Goal: Task Accomplishment & Management: Complete application form

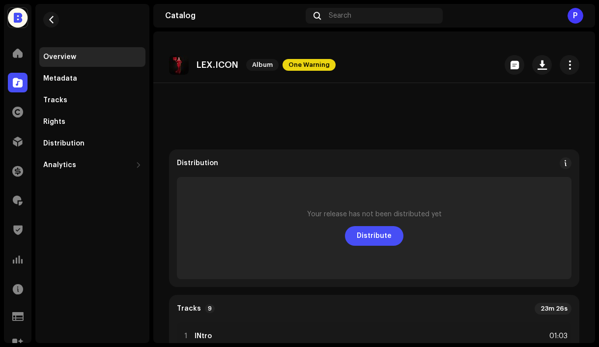
scroll to position [229, 0]
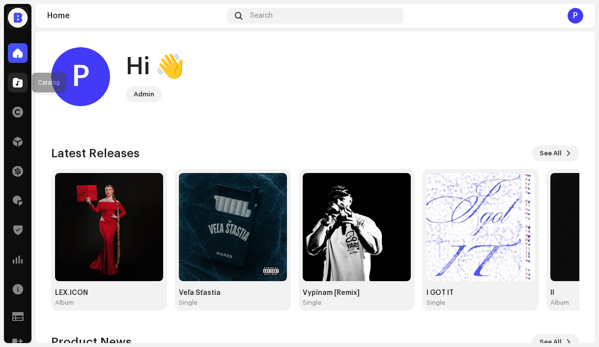
click at [18, 83] on span at bounding box center [18, 83] width 10 height 8
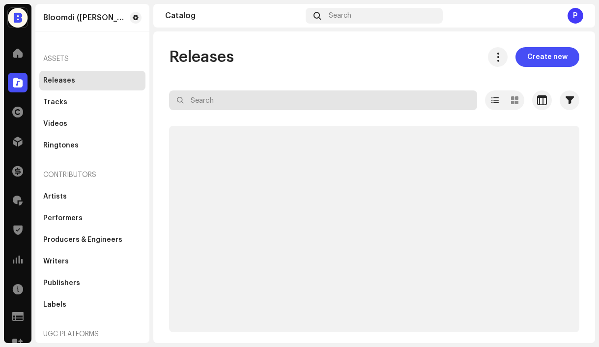
click at [245, 104] on input "text" at bounding box center [323, 100] width 308 height 20
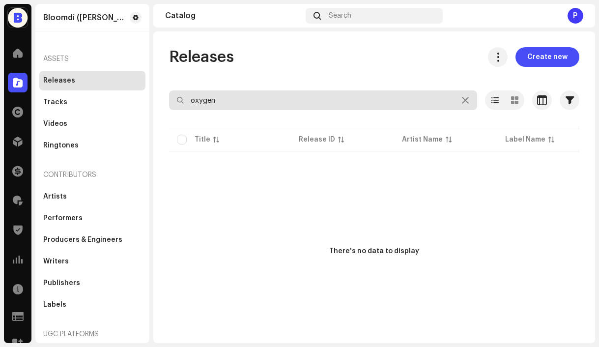
click at [226, 96] on input "oxygen" at bounding box center [323, 100] width 308 height 20
click at [226, 97] on input "oxygen" at bounding box center [323, 100] width 308 height 20
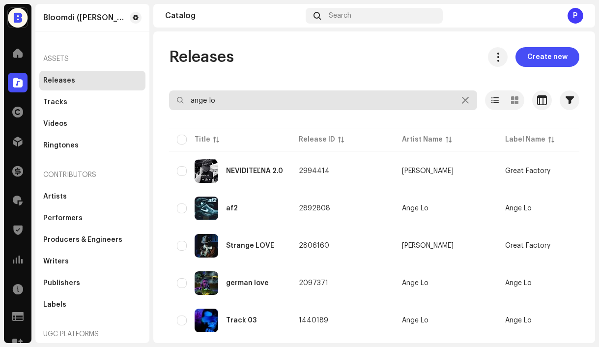
type input "ange lo"
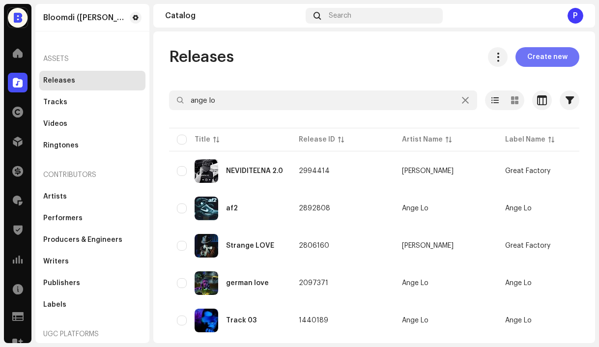
click at [549, 57] on span "Create new" at bounding box center [547, 57] width 40 height 20
click at [530, 62] on span "Create new" at bounding box center [547, 57] width 40 height 20
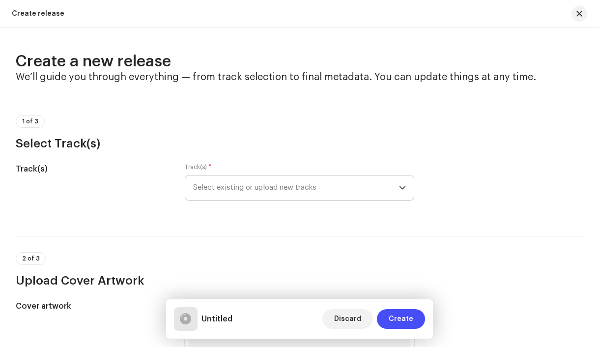
click at [226, 189] on span "Select existing or upload new tracks" at bounding box center [296, 187] width 206 height 25
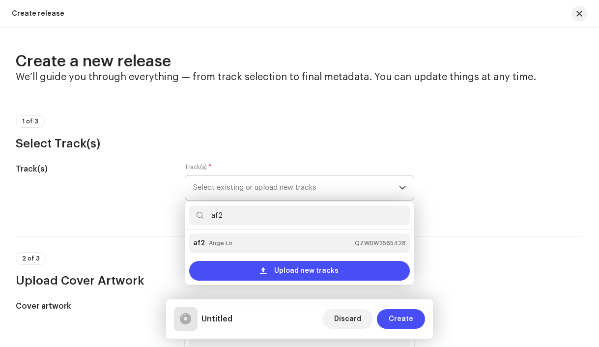
type input "af2"
click at [255, 240] on div "af2 Ange Lo QZWDW2565428" at bounding box center [299, 243] width 213 height 16
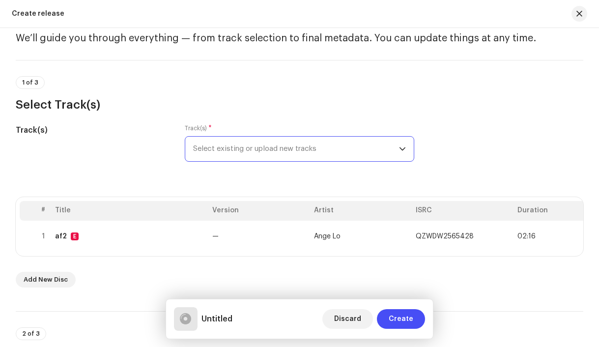
scroll to position [40, 0]
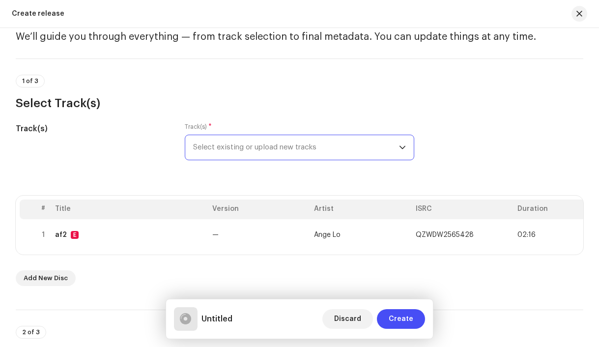
click at [263, 149] on span "Select existing or upload new tracks" at bounding box center [296, 147] width 206 height 25
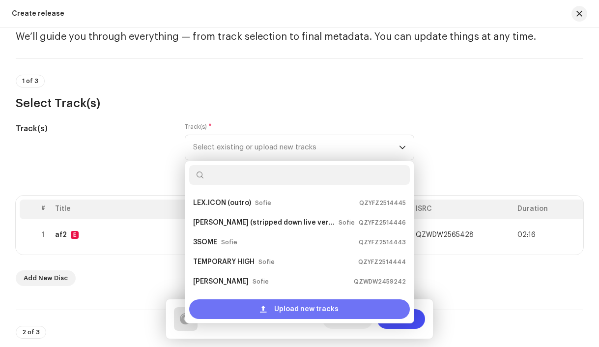
scroll to position [16, 0]
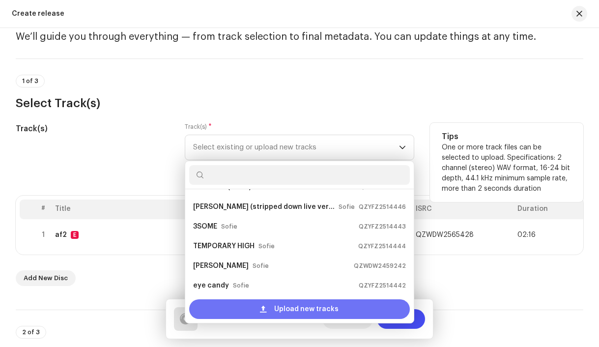
click at [243, 308] on div "Upload new tracks" at bounding box center [299, 309] width 221 height 20
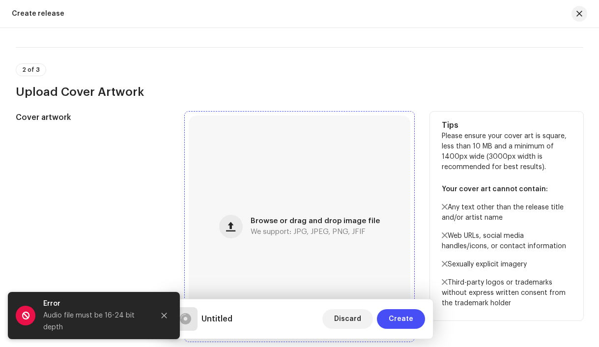
scroll to position [304, 0]
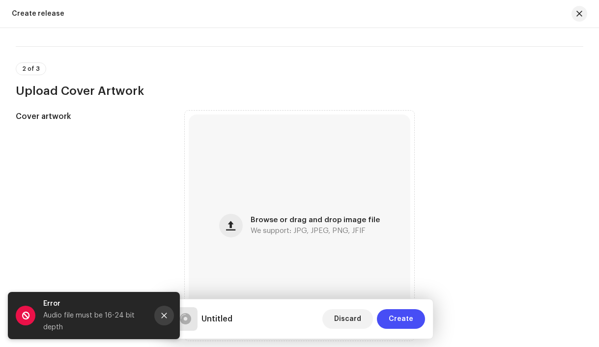
click at [165, 316] on icon "Close" at bounding box center [164, 315] width 7 height 7
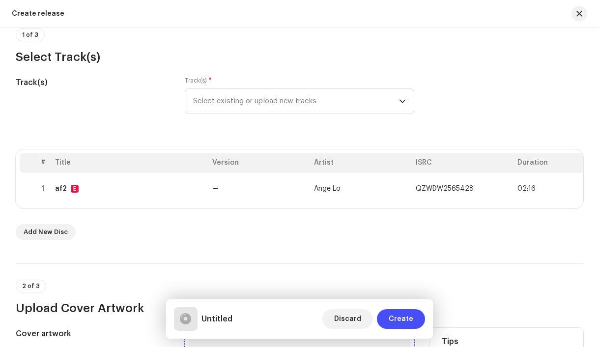
scroll to position [80, 0]
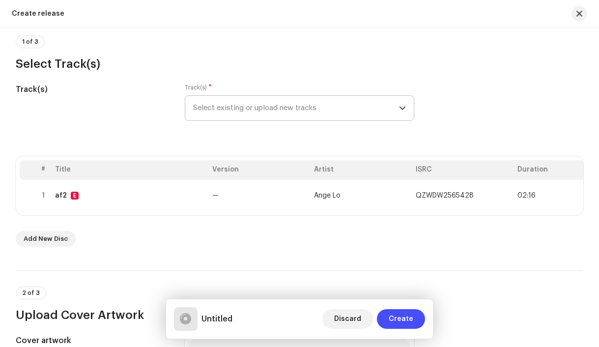
click at [235, 110] on span "Select existing or upload new tracks" at bounding box center [296, 108] width 206 height 25
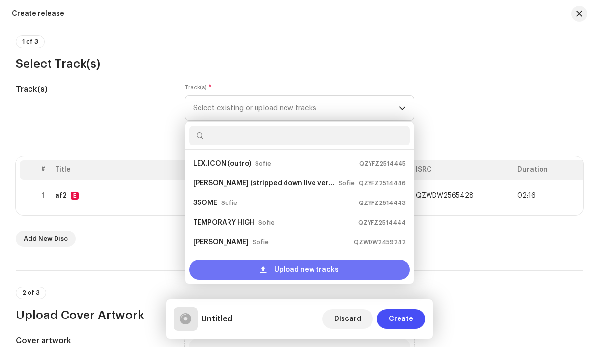
scroll to position [16, 0]
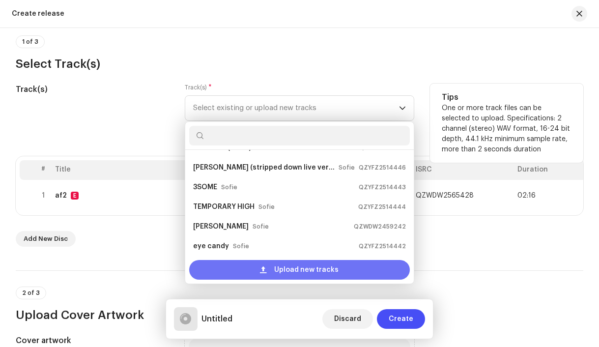
click at [235, 268] on div "Upload new tracks" at bounding box center [299, 270] width 221 height 20
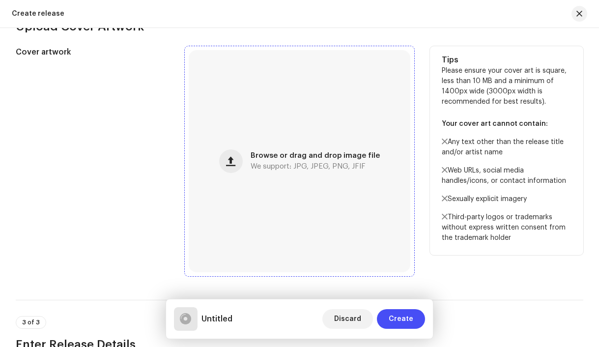
scroll to position [399, 0]
click at [231, 166] on span "button" at bounding box center [230, 162] width 9 height 8
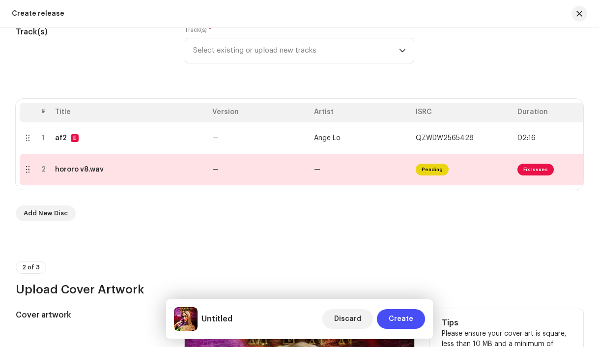
scroll to position [136, 0]
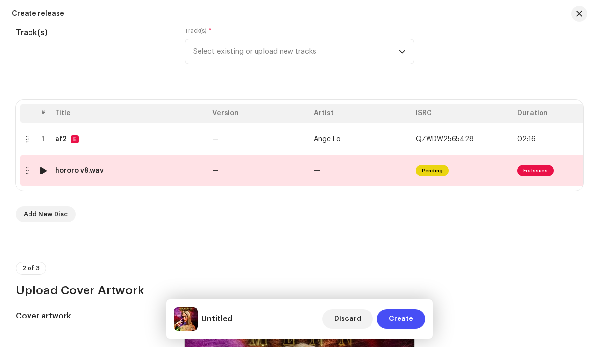
click at [168, 174] on div "hororo v8.wav" at bounding box center [129, 171] width 149 height 8
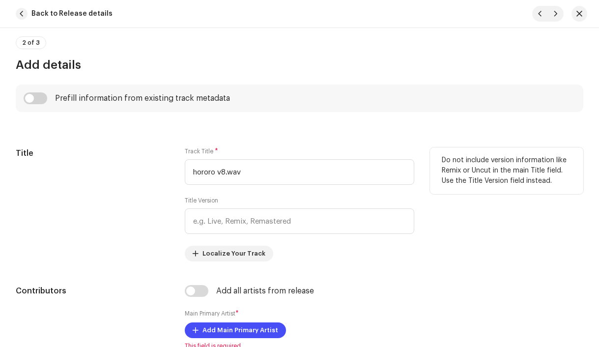
scroll to position [392, 0]
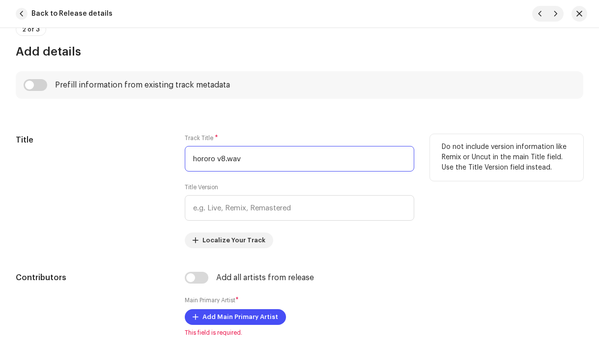
click at [212, 161] on input "hororo v8.wav" at bounding box center [300, 159] width 230 height 26
paste input "MLNN"
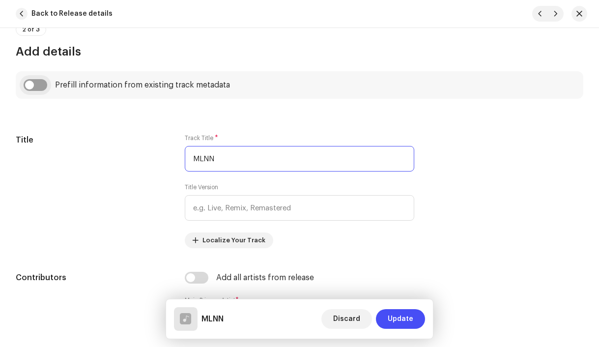
type input "MLNN"
click at [34, 87] on input "checkbox" at bounding box center [36, 85] width 24 height 12
checkbox input "true"
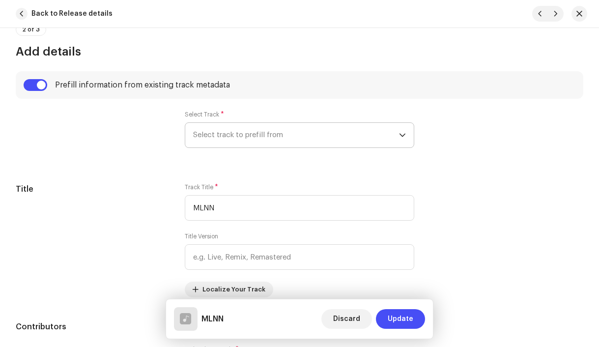
click at [212, 132] on span "Select track to prefill from" at bounding box center [296, 135] width 206 height 25
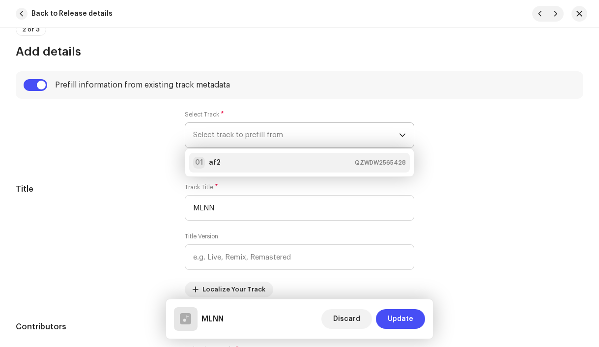
click at [219, 165] on div "01 af2 QZWDW2565428" at bounding box center [299, 163] width 213 height 12
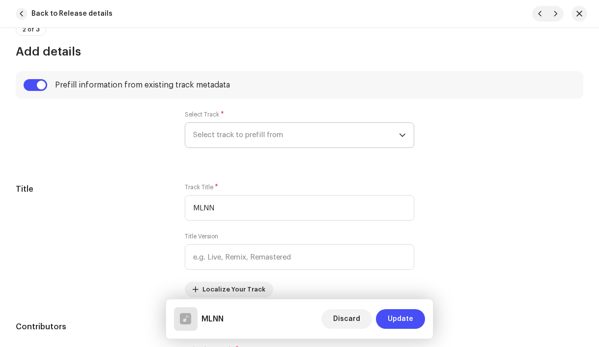
type input "00:54"
radio input "true"
type input "Ange Lo, distributed by Bloomdi"
checkbox input "true"
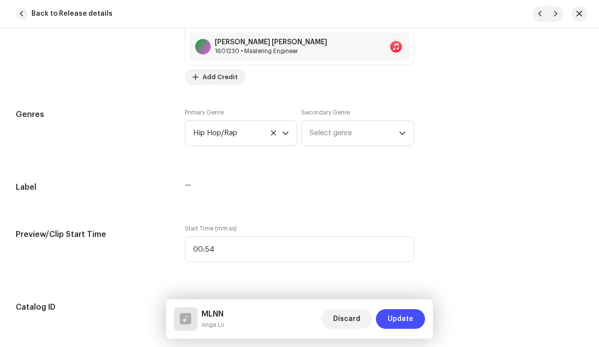
scroll to position [996, 0]
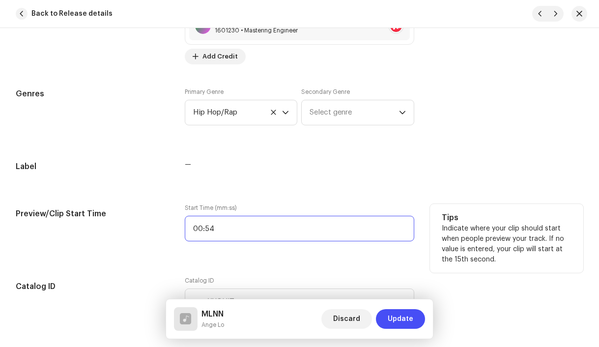
click at [250, 227] on input "00:54" at bounding box center [300, 229] width 230 height 26
click at [250, 226] on input "00:54" at bounding box center [300, 229] width 230 height 26
type input "00:19"
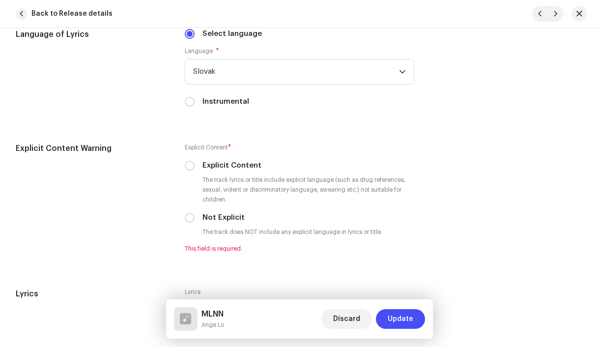
scroll to position [1748, 0]
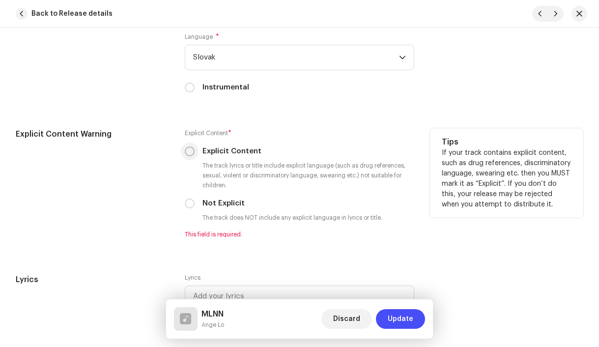
click at [188, 155] on input "Explicit Content" at bounding box center [190, 151] width 10 height 10
radio input "true"
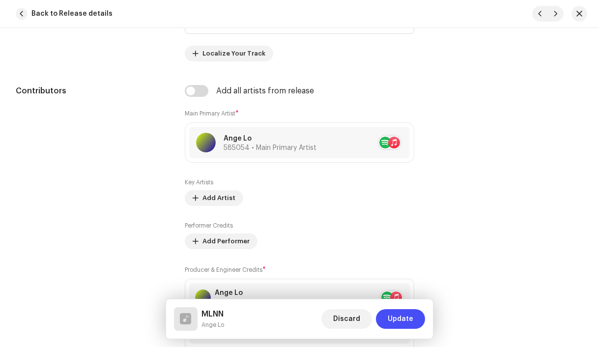
scroll to position [629, 0]
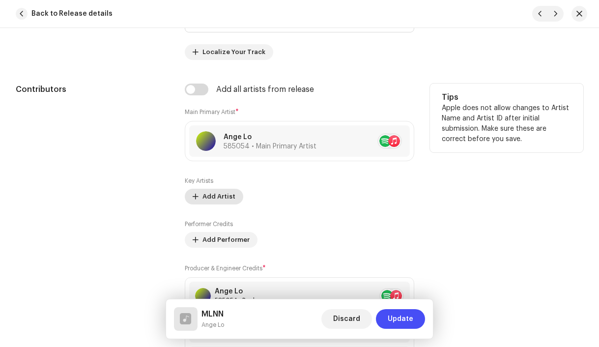
click at [205, 198] on span "Add Artist" at bounding box center [218, 197] width 33 height 20
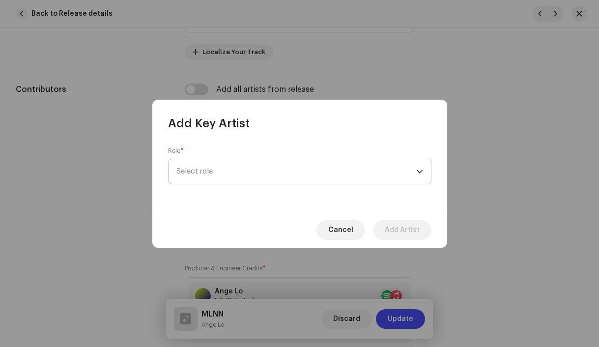
click at [203, 177] on span "Select role" at bounding box center [296, 171] width 240 height 25
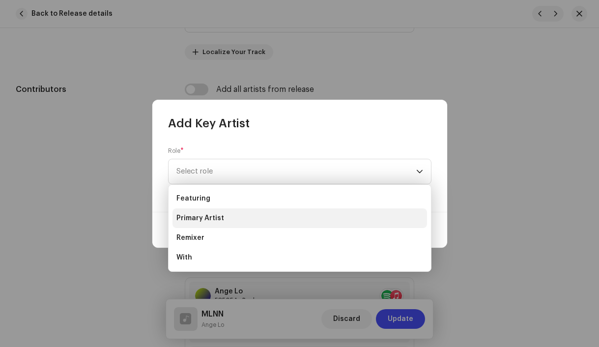
click at [210, 216] on span "Primary Artist" at bounding box center [200, 218] width 48 height 10
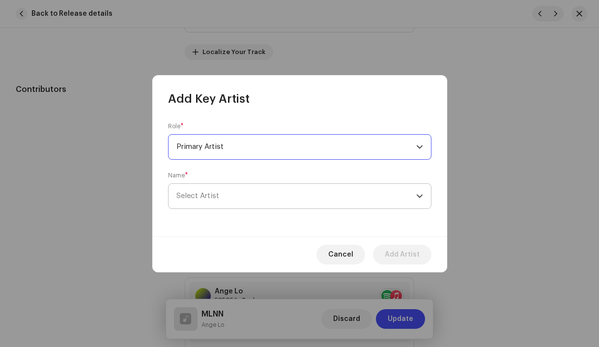
click at [242, 195] on span "Select Artist" at bounding box center [296, 196] width 240 height 25
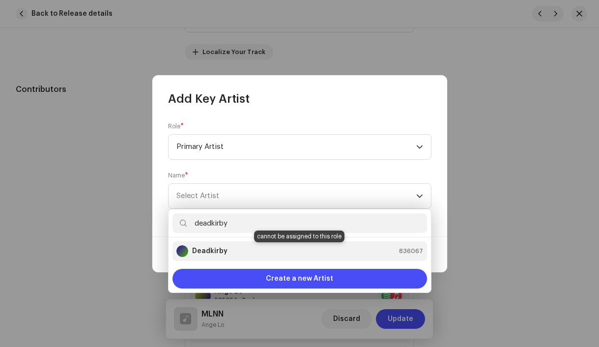
type input "deadkirby"
click at [223, 248] on strong "Deadkirby" at bounding box center [209, 251] width 35 height 10
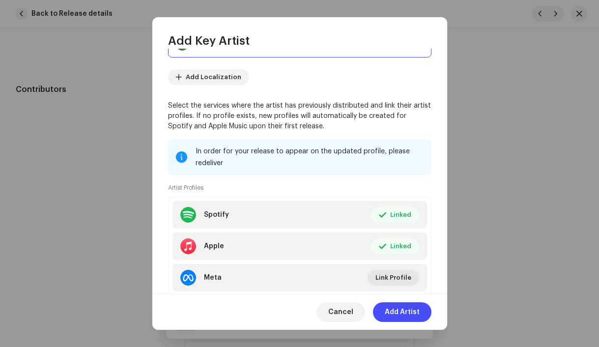
scroll to position [155, 0]
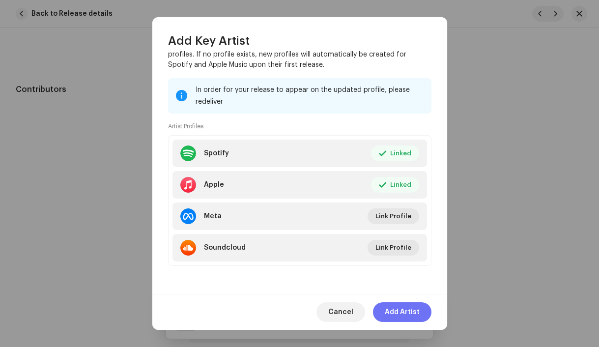
click at [401, 308] on span "Add Artist" at bounding box center [402, 312] width 35 height 20
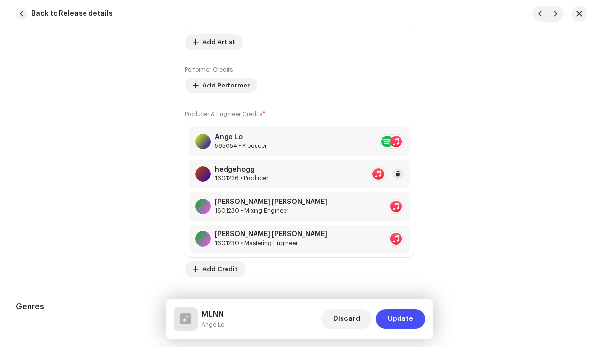
scroll to position [826, 0]
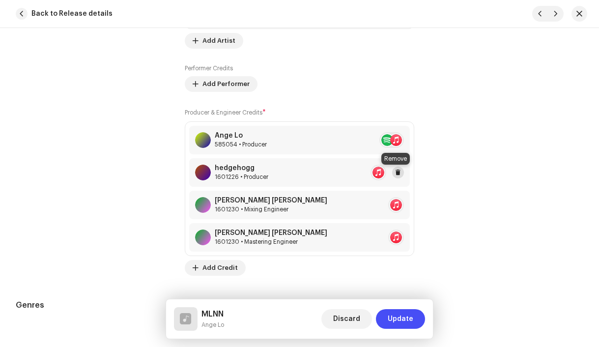
click at [395, 175] on span at bounding box center [398, 172] width 6 height 8
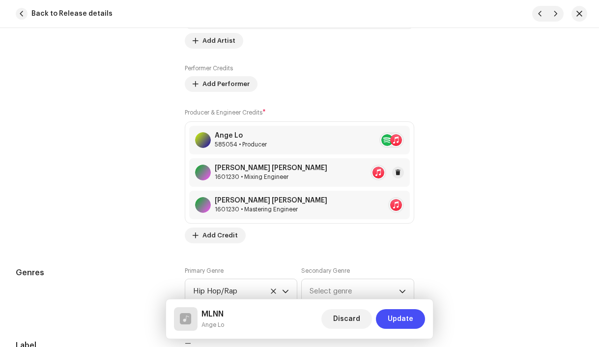
click at [261, 176] on div "1601230 • Mixing Engineer" at bounding box center [271, 177] width 112 height 8
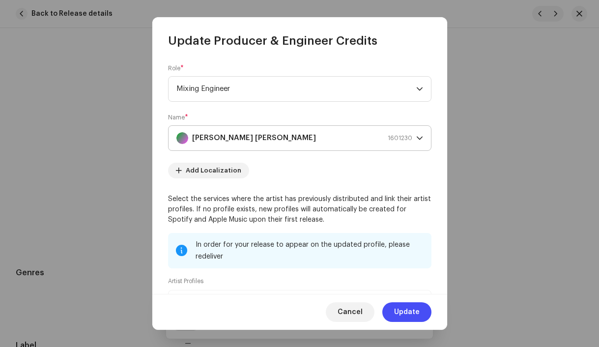
click at [234, 133] on strong "Samet Ramadani" at bounding box center [254, 138] width 124 height 25
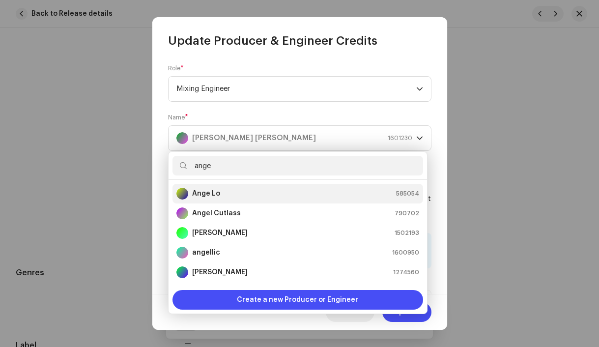
type input "ange"
click at [242, 192] on div "Ange Lo 585054" at bounding box center [297, 194] width 243 height 12
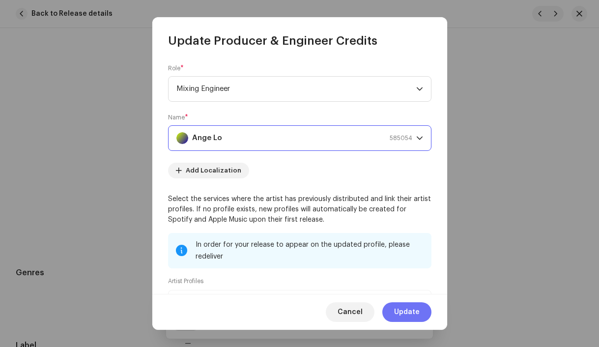
click at [412, 316] on span "Update" at bounding box center [407, 312] width 26 height 20
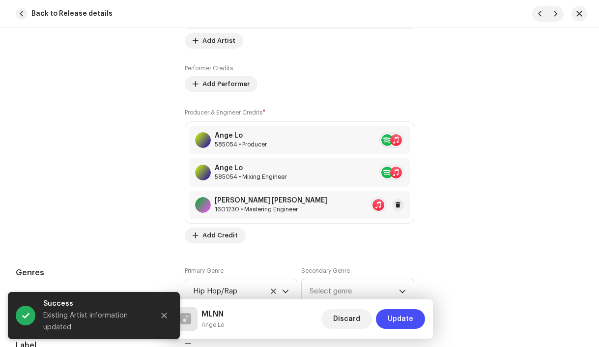
click at [258, 213] on div "1601230 • Mastering Engineer" at bounding box center [271, 209] width 112 height 8
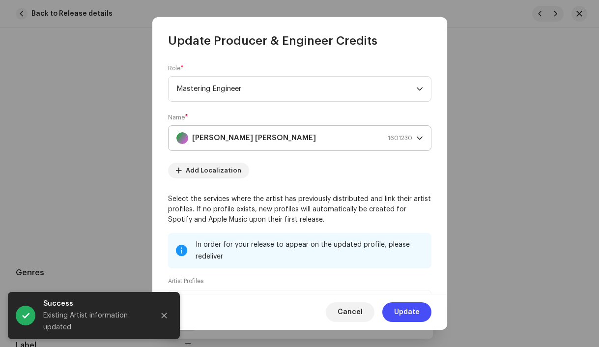
click at [213, 135] on strong "Samet Ramadani" at bounding box center [254, 138] width 124 height 25
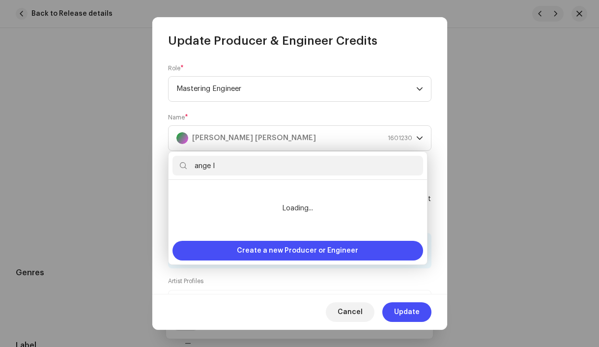
scroll to position [0, 0]
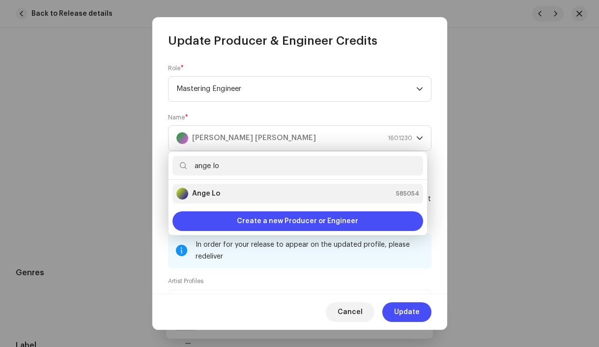
type input "ange lo"
click at [220, 196] on div "Ange Lo 585054" at bounding box center [297, 194] width 243 height 12
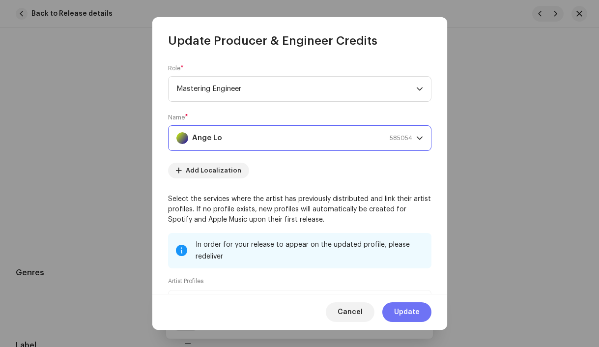
click at [405, 311] on span "Update" at bounding box center [407, 312] width 26 height 20
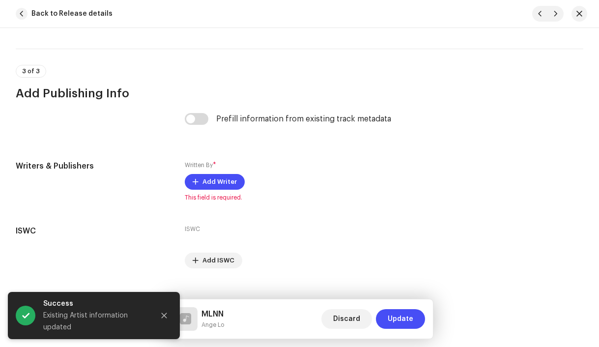
scroll to position [2073, 0]
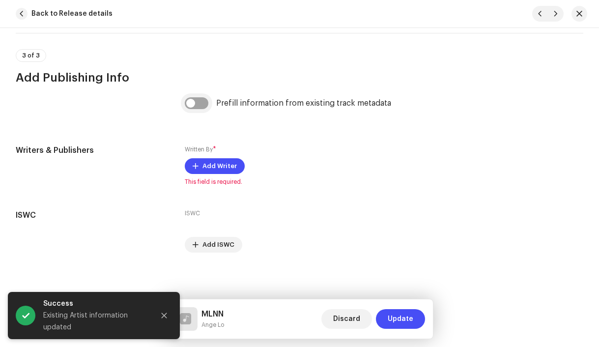
click at [188, 100] on input "checkbox" at bounding box center [197, 103] width 24 height 12
checkbox input "true"
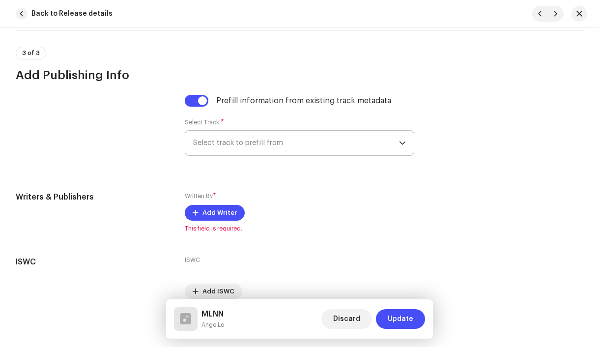
click at [264, 147] on span "Select track to prefill from" at bounding box center [296, 143] width 206 height 25
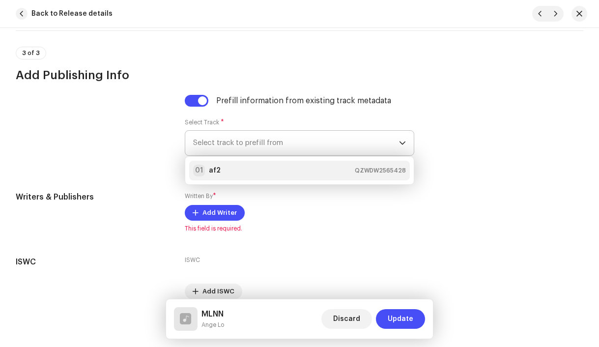
click at [268, 169] on div "01 af2 QZWDW2565428" at bounding box center [299, 171] width 213 height 12
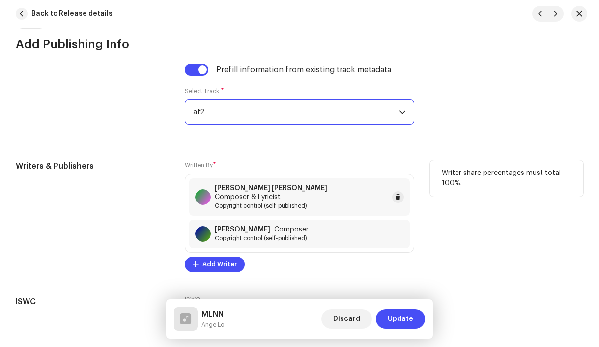
scroll to position [2125, 0]
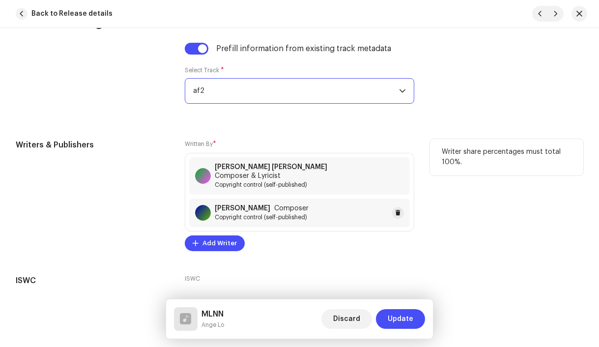
click at [270, 213] on span "Copyright control (self-published)" at bounding box center [262, 217] width 94 height 8
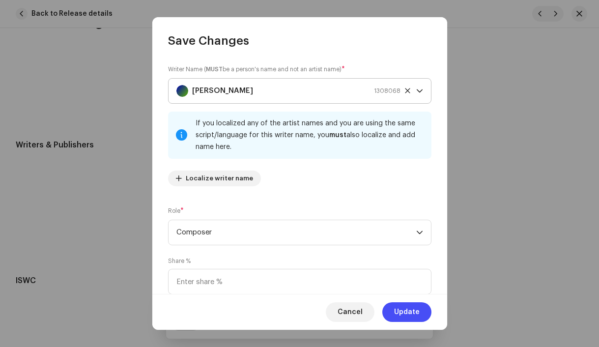
click at [226, 96] on strong "Jakub Valovčík" at bounding box center [222, 91] width 61 height 25
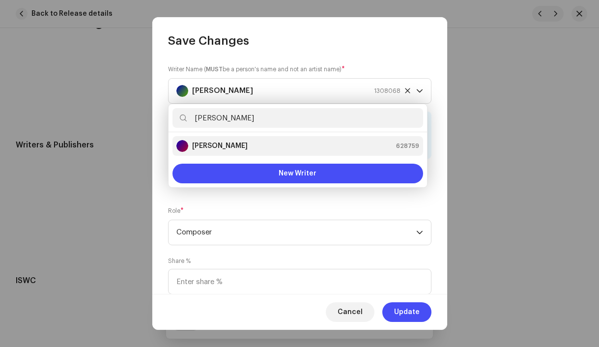
type input "Šimon Boroň"
click at [223, 144] on strong "Šimon Boroň" at bounding box center [220, 146] width 56 height 10
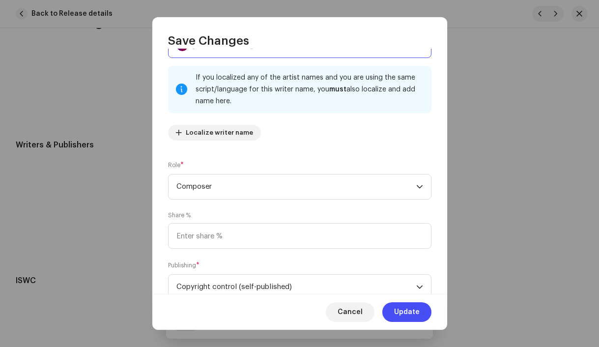
scroll to position [67, 0]
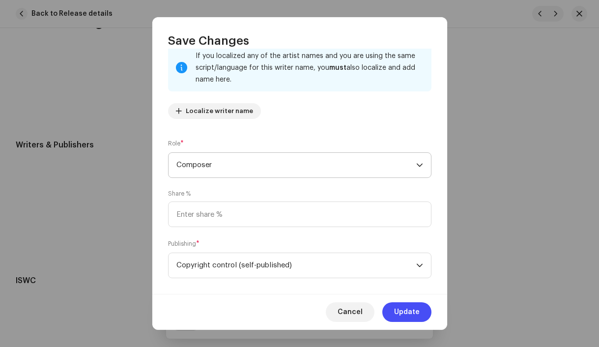
click at [266, 167] on span "Composer" at bounding box center [296, 165] width 240 height 25
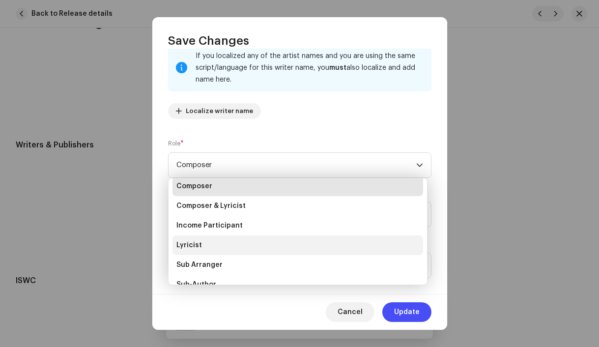
click at [238, 244] on li "Lyricist" at bounding box center [297, 245] width 251 height 20
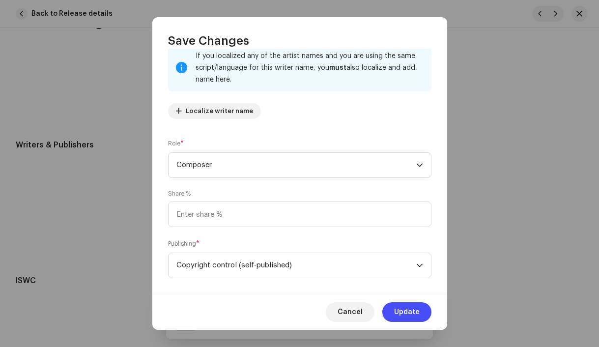
scroll to position [43, 0]
click at [402, 311] on span "Update" at bounding box center [407, 312] width 26 height 20
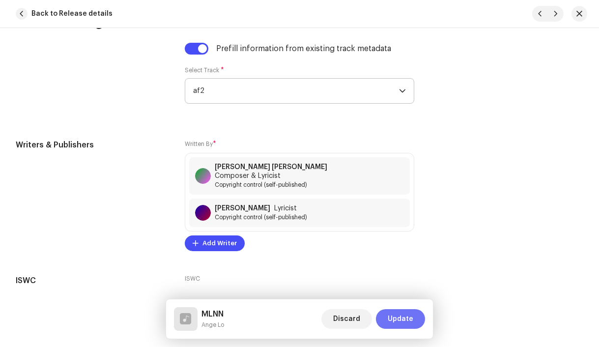
click at [391, 318] on span "Update" at bounding box center [401, 319] width 26 height 20
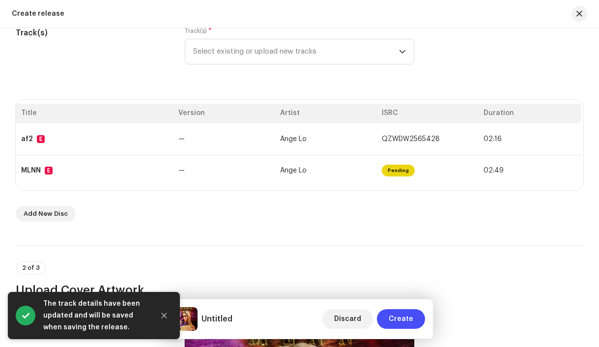
scroll to position [0, 40]
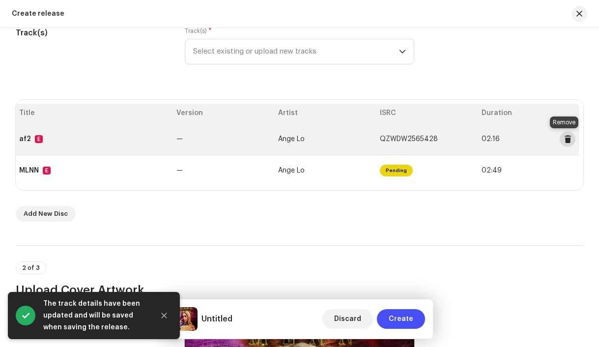
click at [564, 137] on span at bounding box center [567, 139] width 7 height 8
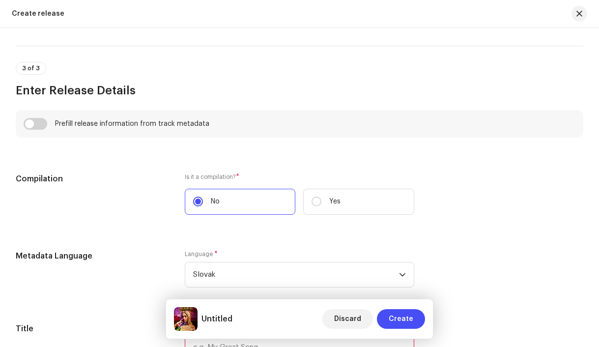
scroll to position [626, 0]
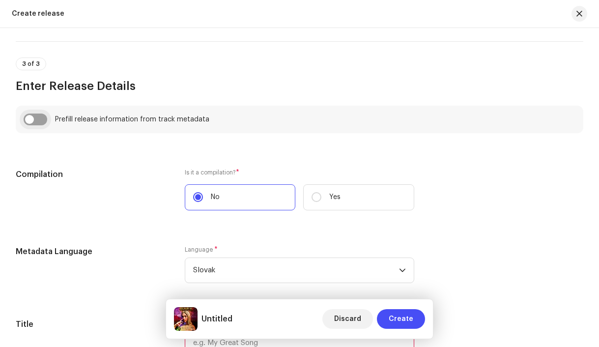
click at [34, 122] on input "checkbox" at bounding box center [36, 119] width 24 height 12
checkbox input "true"
type input "MLNN"
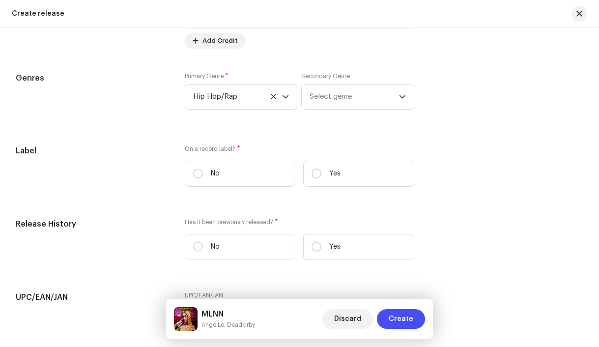
scroll to position [1580, 0]
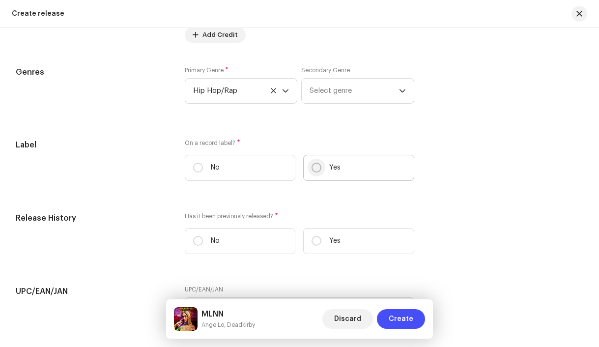
click at [316, 172] on input "Yes" at bounding box center [316, 168] width 10 height 10
radio input "true"
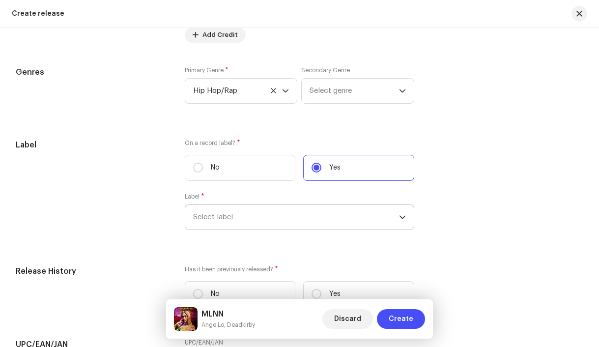
click at [329, 224] on span "Select label" at bounding box center [296, 217] width 206 height 25
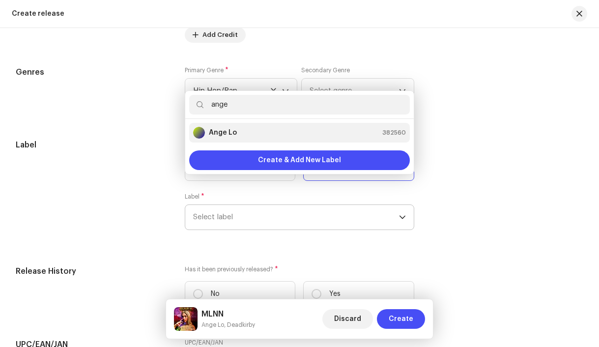
type input "ange"
click at [240, 131] on div "Ange Lo 382560" at bounding box center [299, 133] width 213 height 12
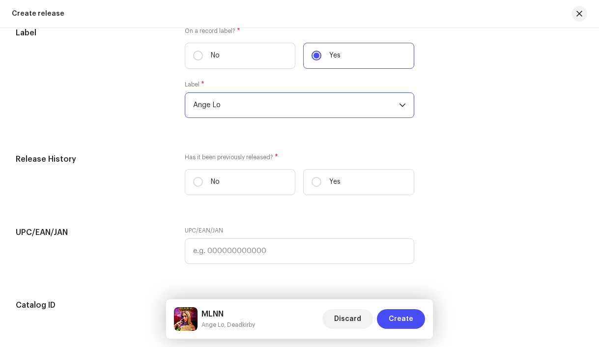
scroll to position [1692, 0]
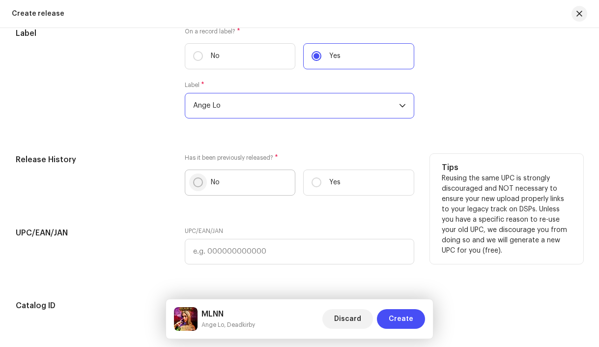
click at [195, 186] on input "No" at bounding box center [198, 182] width 10 height 10
radio input "true"
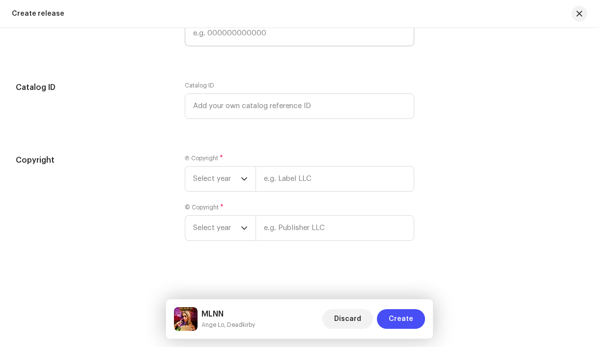
scroll to position [1914, 0]
click at [221, 181] on span "Select year" at bounding box center [217, 179] width 48 height 25
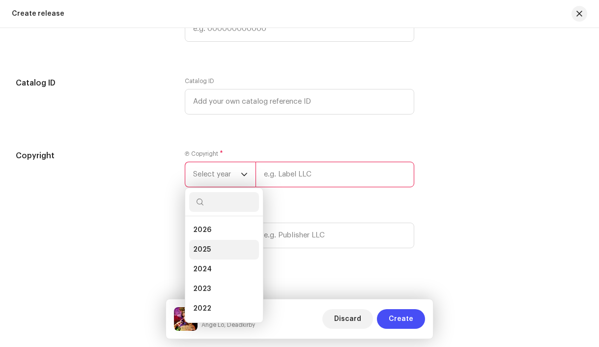
click at [212, 251] on li "2025" at bounding box center [224, 250] width 70 height 20
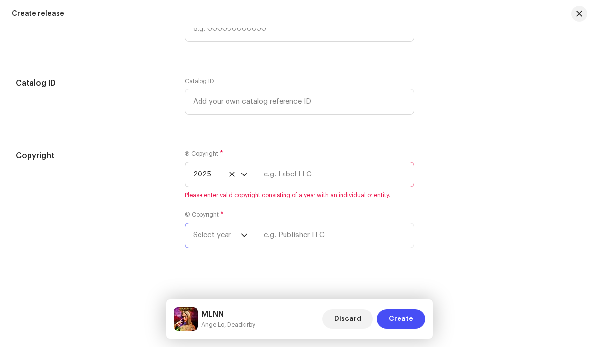
click at [214, 245] on span "Select year" at bounding box center [217, 235] width 48 height 25
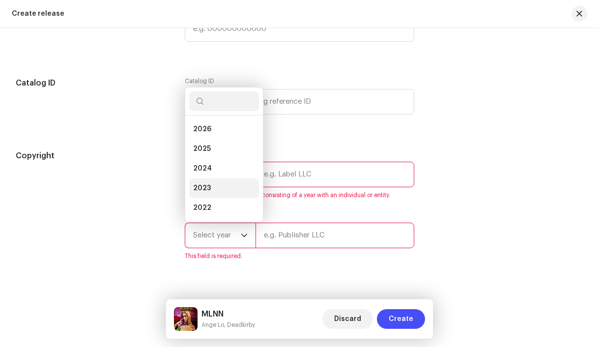
scroll to position [16, 0]
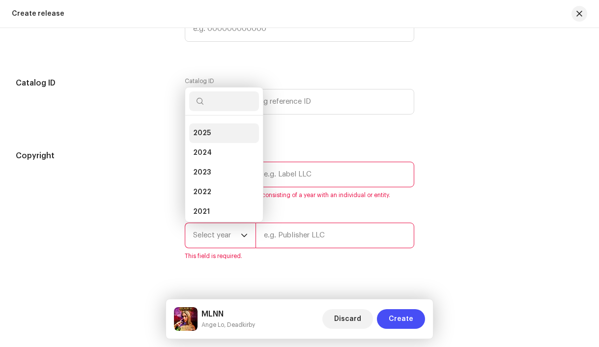
click at [212, 140] on li "2025" at bounding box center [224, 133] width 70 height 20
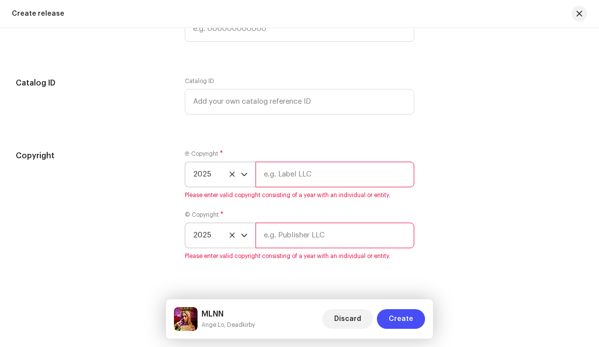
click at [271, 172] on input "text" at bounding box center [334, 175] width 159 height 26
type input "Ange Lo, distributed by Bloomdi"
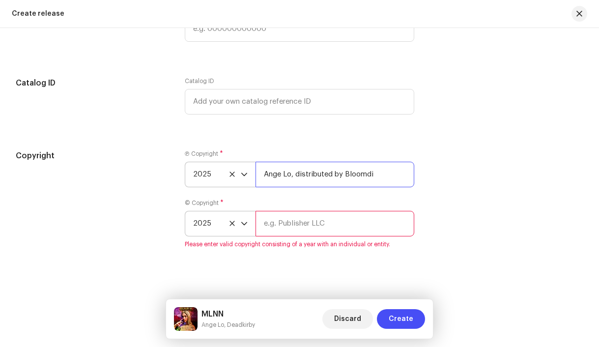
click at [302, 185] on input "Ange Lo, distributed by Bloomdi" at bounding box center [334, 175] width 159 height 26
click at [303, 231] on input "text" at bounding box center [334, 224] width 159 height 26
paste input "Ange Lo, distributed by Bloomdi"
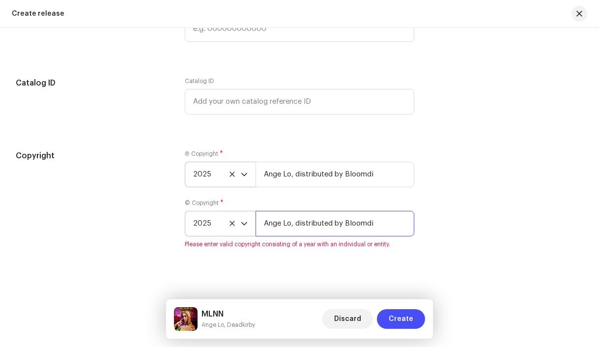
type input "Ange Lo, distributed by Bloomdi"
click at [303, 284] on div "Create a new release We’ll guide you through everything — from track selection …" at bounding box center [299, 187] width 599 height 319
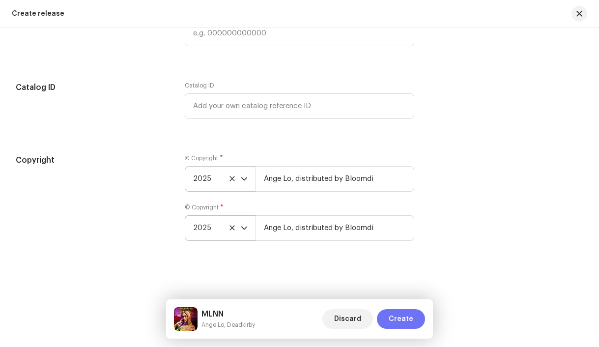
click at [414, 317] on button "Create" at bounding box center [401, 319] width 48 height 20
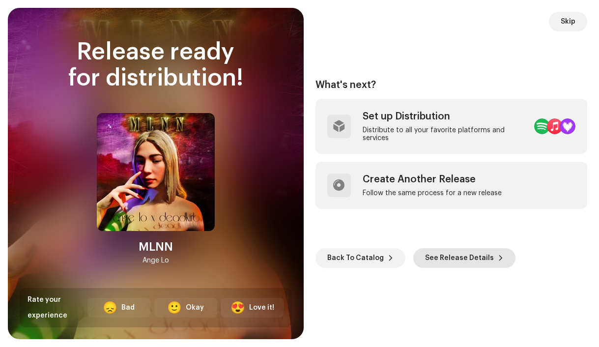
click at [439, 254] on span "See Release Details" at bounding box center [459, 258] width 69 height 20
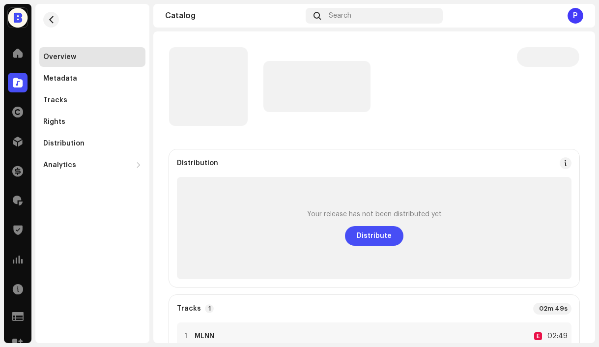
scroll to position [13, 0]
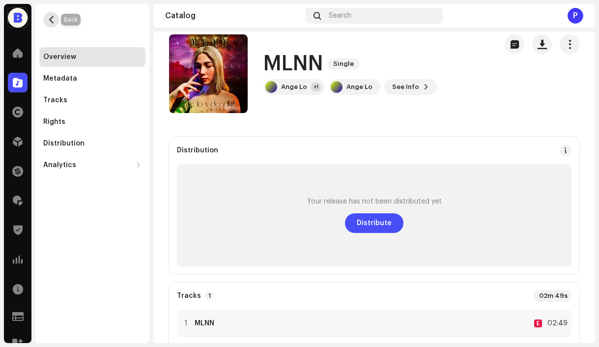
click at [52, 22] on span "button" at bounding box center [51, 20] width 7 height 8
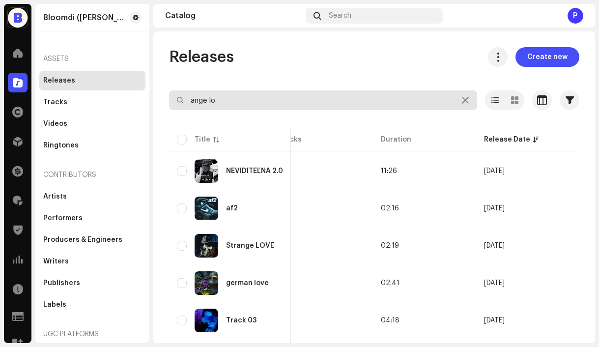
click at [230, 104] on input "ange lo" at bounding box center [323, 100] width 308 height 20
click at [230, 105] on input "ange lo" at bounding box center [323, 100] width 308 height 20
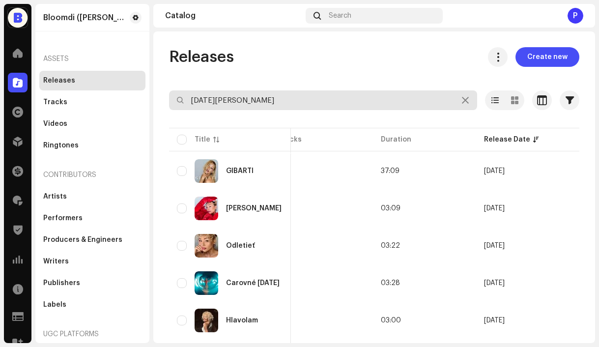
type input "lucia gibarti"
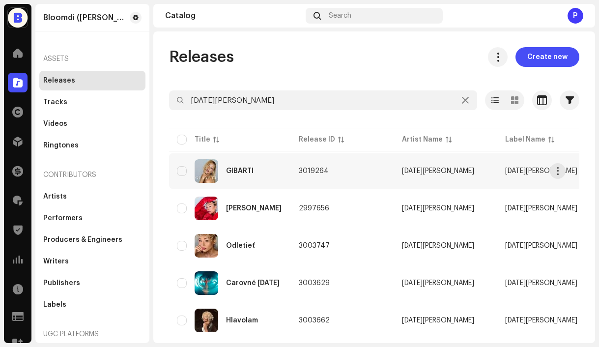
click at [283, 172] on td "GIBARTI" at bounding box center [230, 170] width 122 height 35
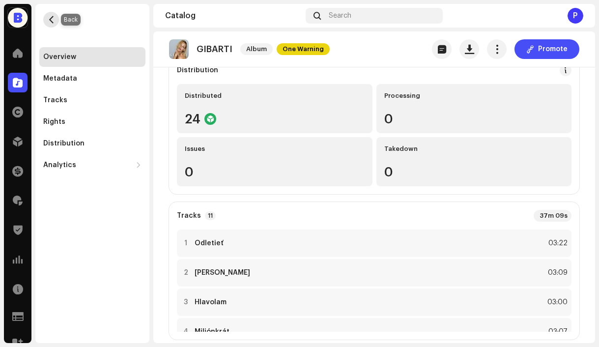
click at [54, 17] on span "button" at bounding box center [51, 20] width 7 height 8
